Goal: Find specific page/section: Find specific page/section

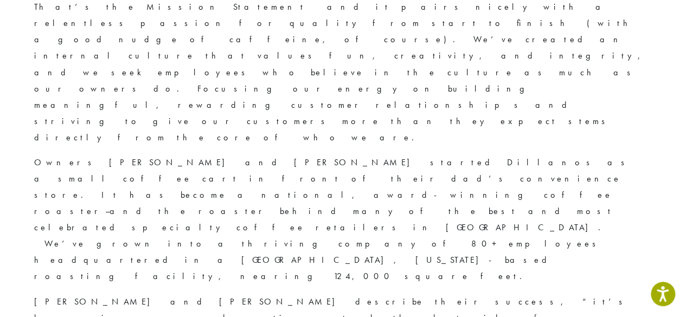
scroll to position [271, 0]
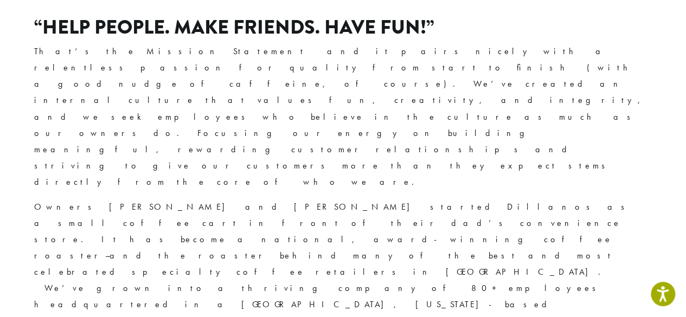
scroll to position [217, 0]
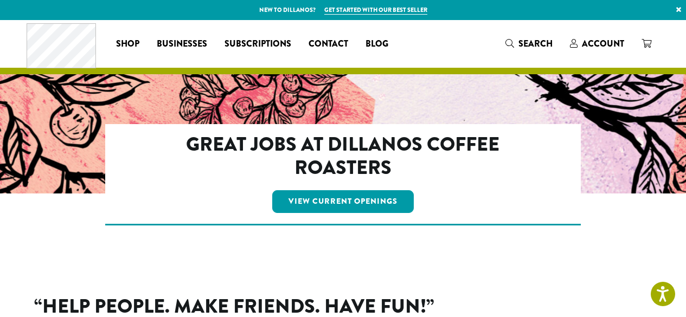
scroll to position [217, 0]
